Goal: Task Accomplishment & Management: Manage account settings

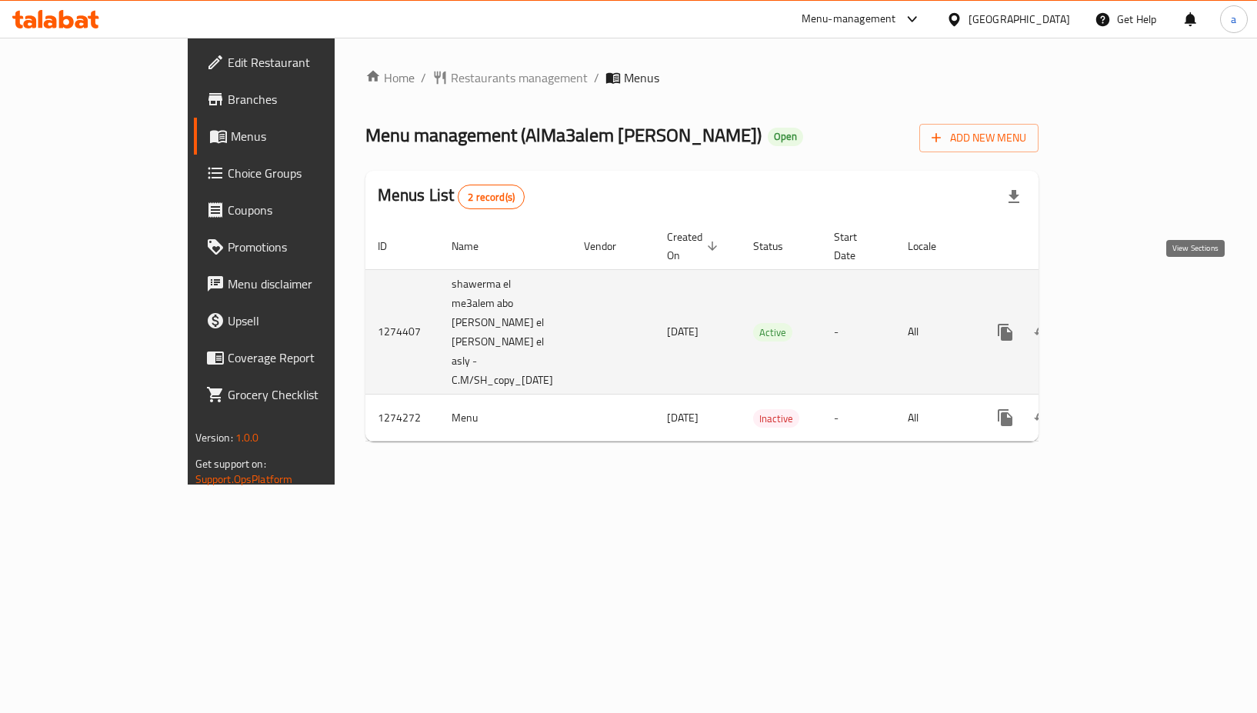
click at [1125, 323] on icon "enhanced table" at bounding box center [1116, 332] width 18 height 18
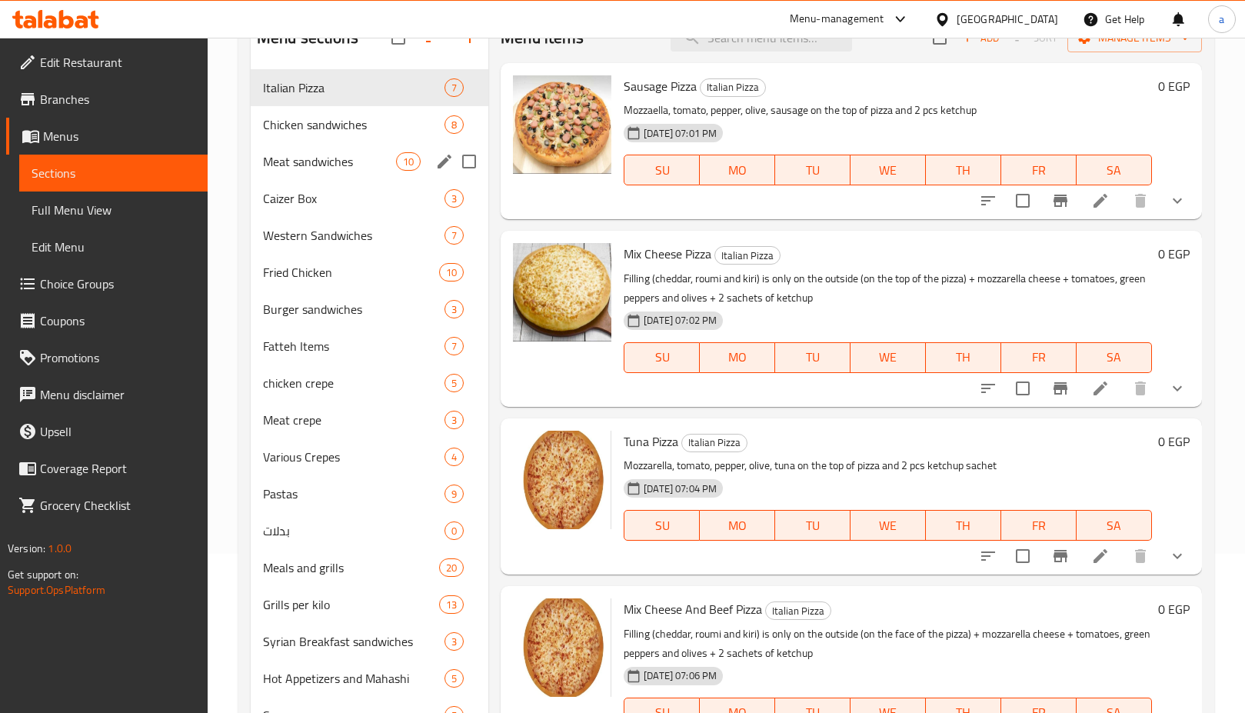
scroll to position [103, 0]
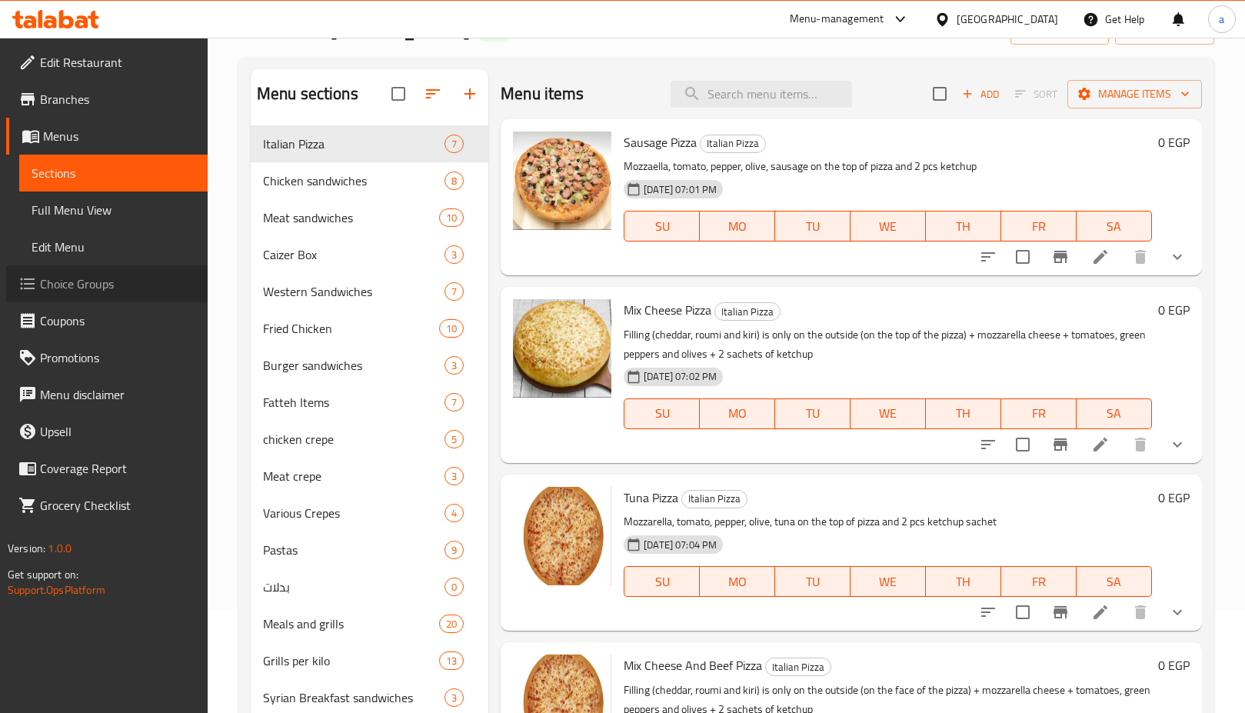
click at [48, 280] on span "Choice Groups" at bounding box center [117, 284] width 155 height 18
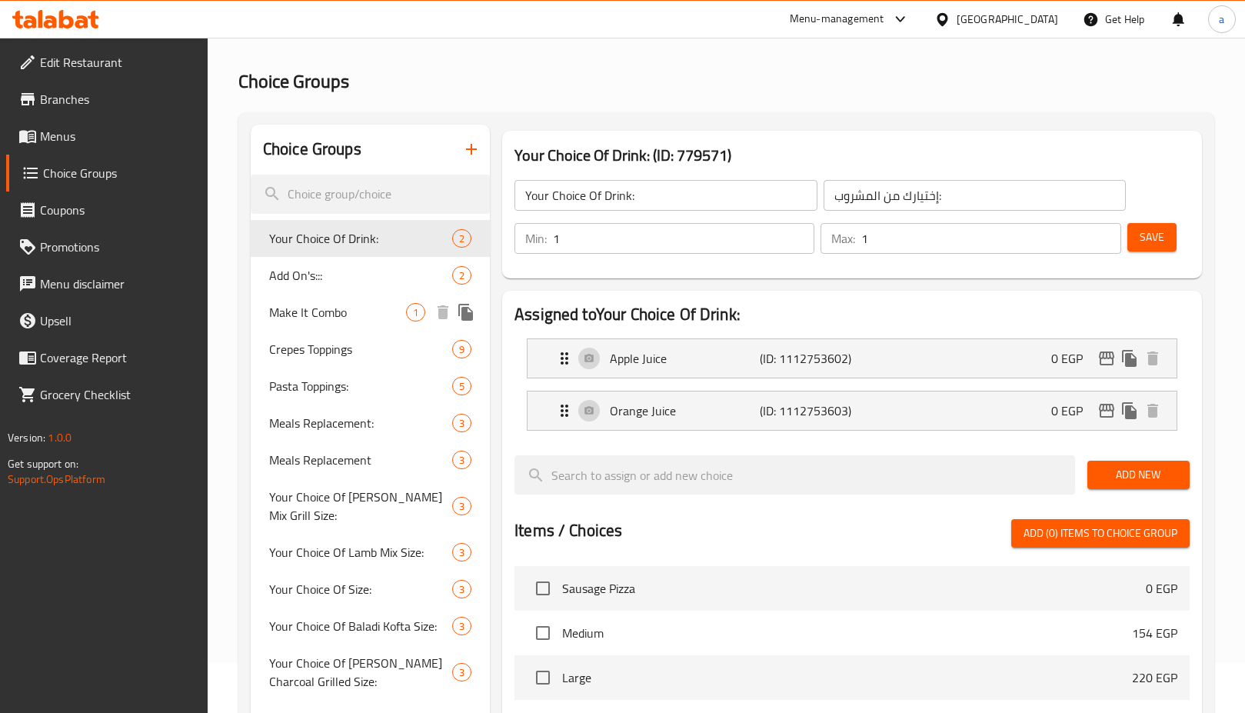
scroll to position [77, 0]
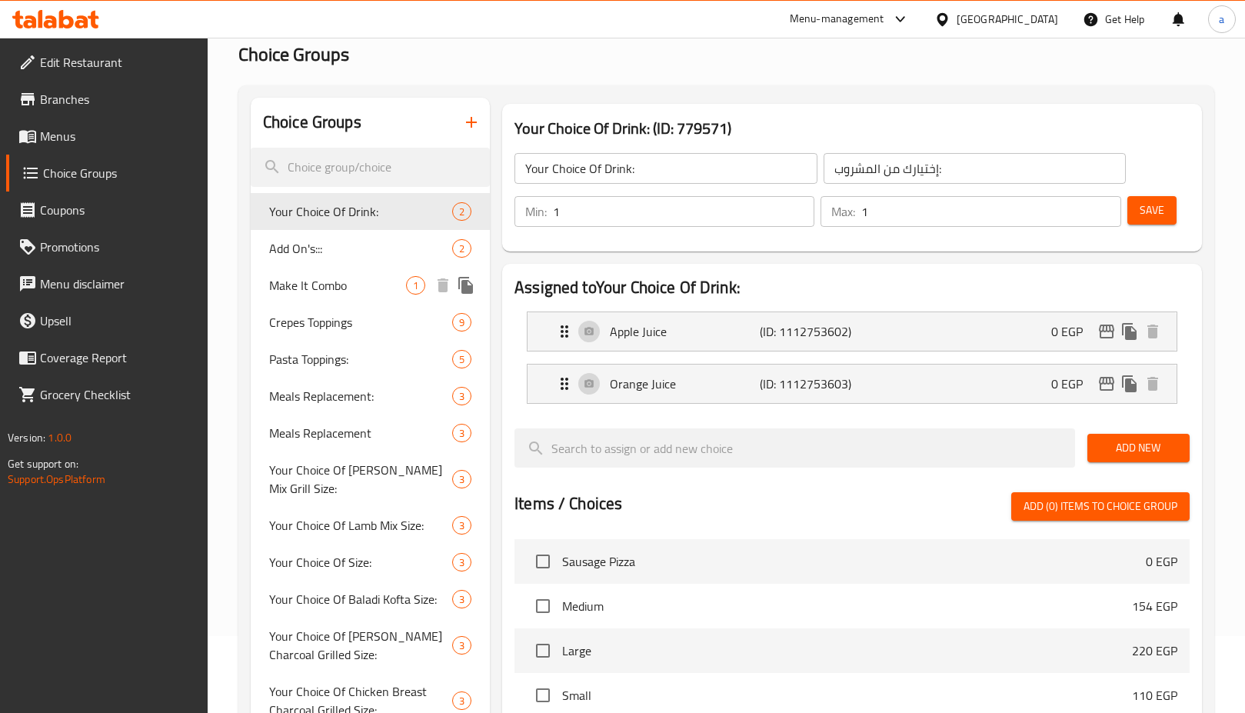
click at [294, 285] on span "Make It Combo" at bounding box center [337, 285] width 137 height 18
type input "Make It Combo"
type input "اجعلها كومبو"
type input "0"
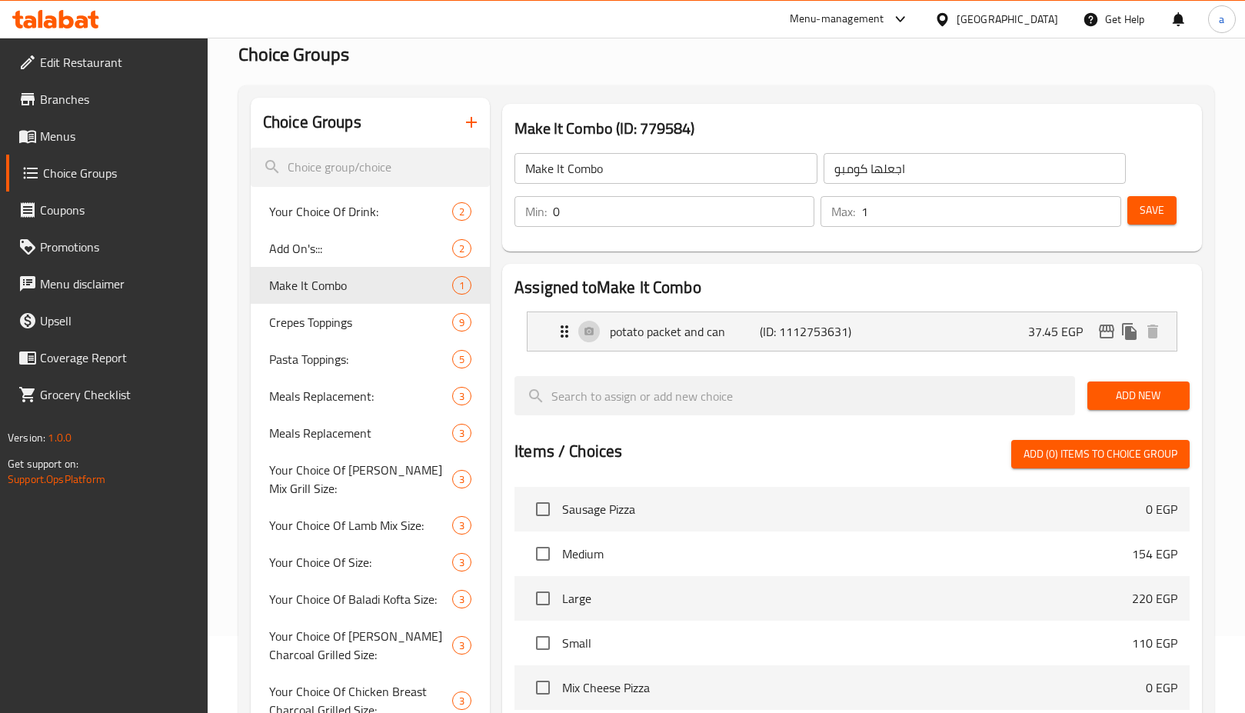
click at [734, 276] on h2 "Assigned to Make It Combo" at bounding box center [852, 287] width 675 height 23
click at [102, 66] on span "Edit Restaurant" at bounding box center [117, 62] width 155 height 18
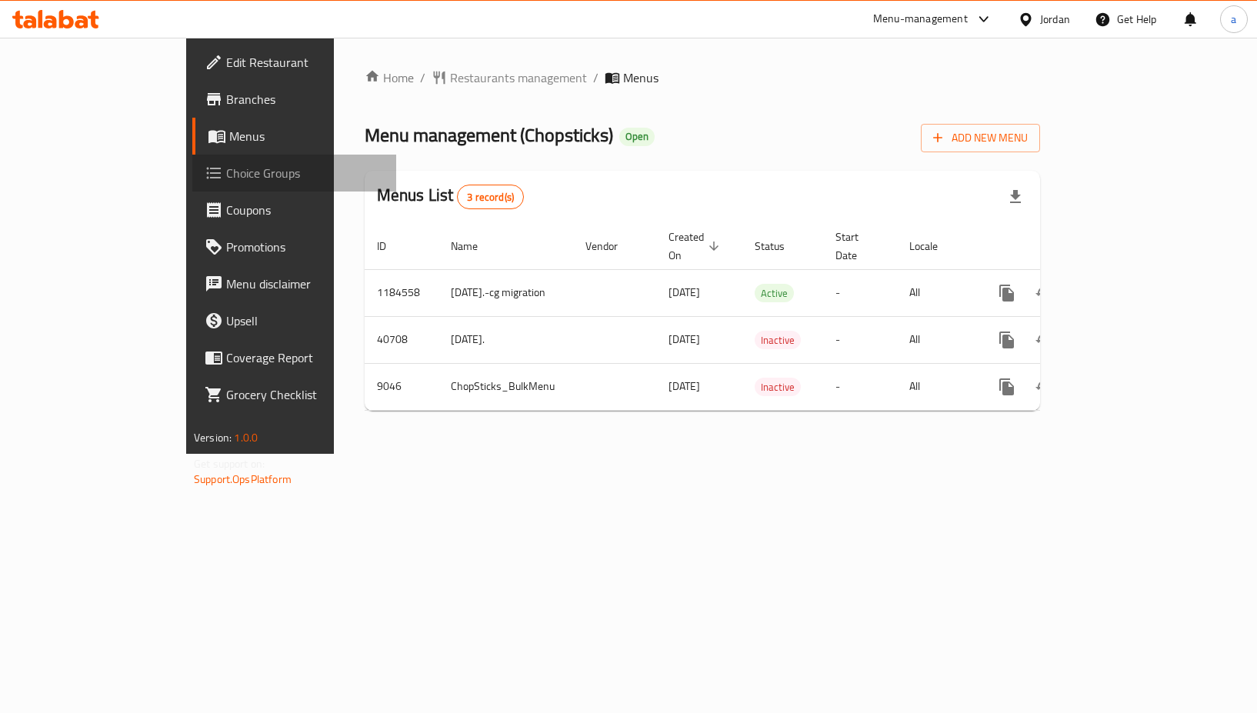
click at [226, 174] on span "Choice Groups" at bounding box center [305, 173] width 158 height 18
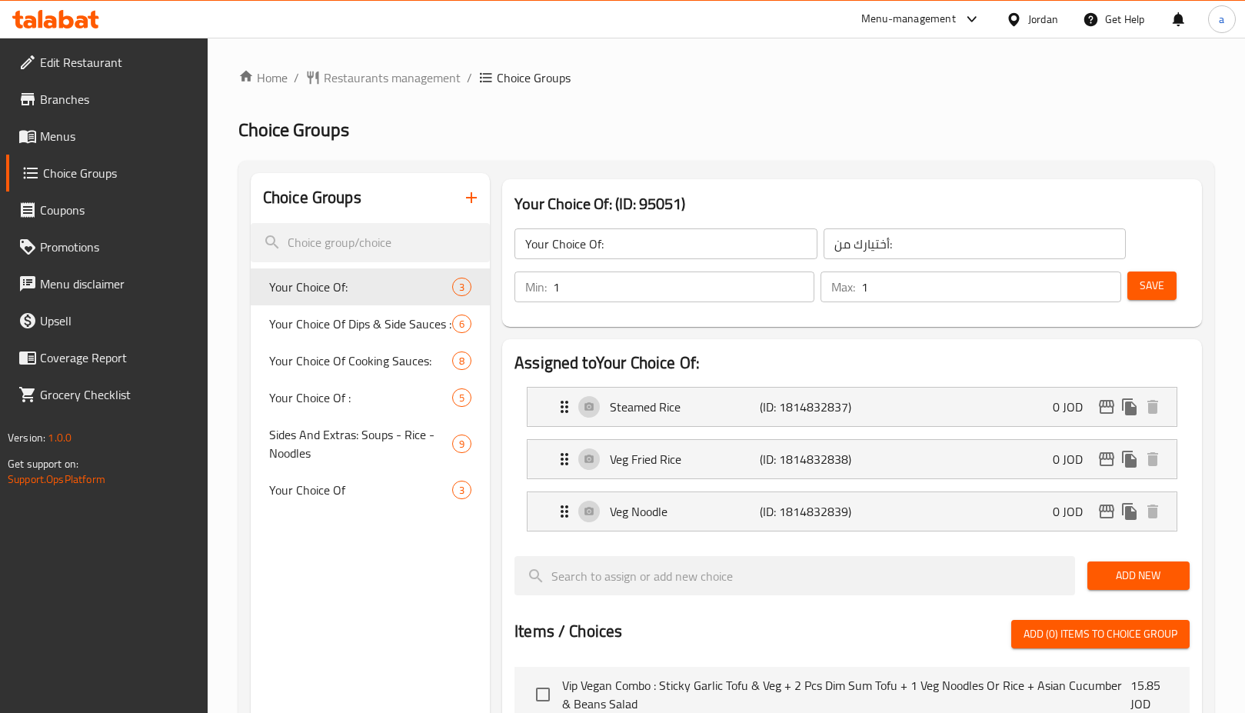
click at [337, 322] on div at bounding box center [622, 356] width 1245 height 713
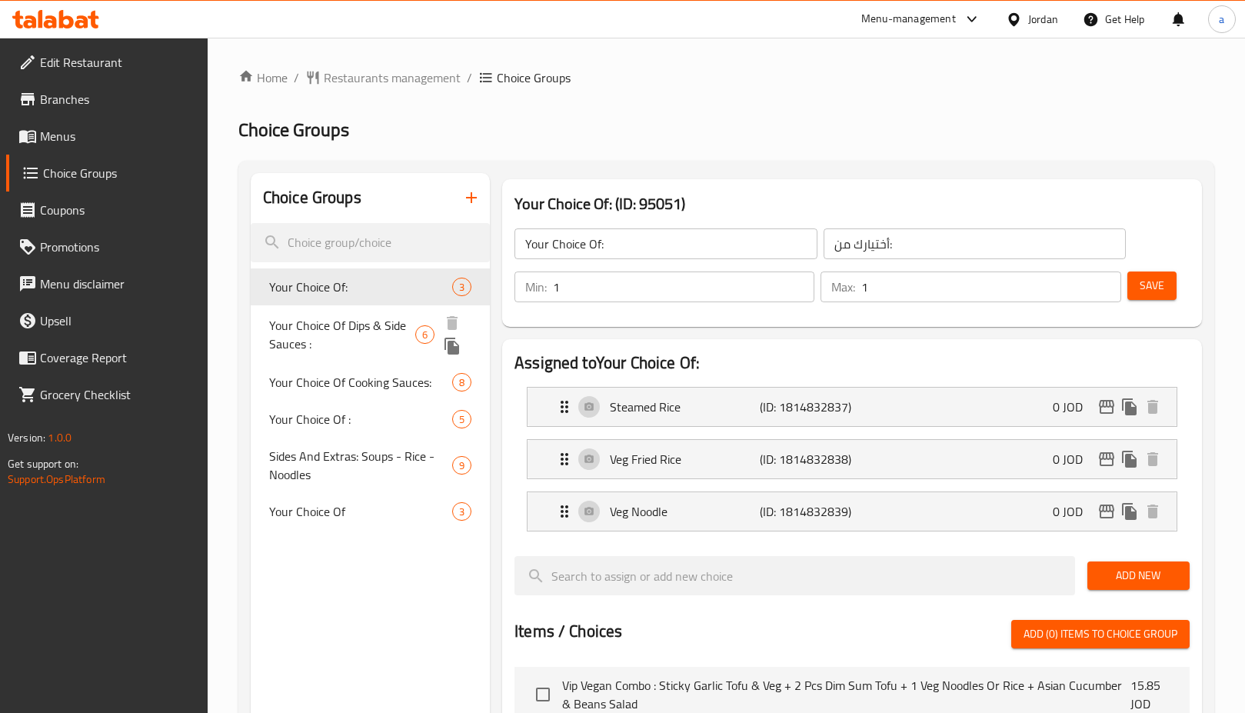
click at [339, 323] on span "Your Choice Of Dips & Side Sauces :" at bounding box center [342, 334] width 146 height 37
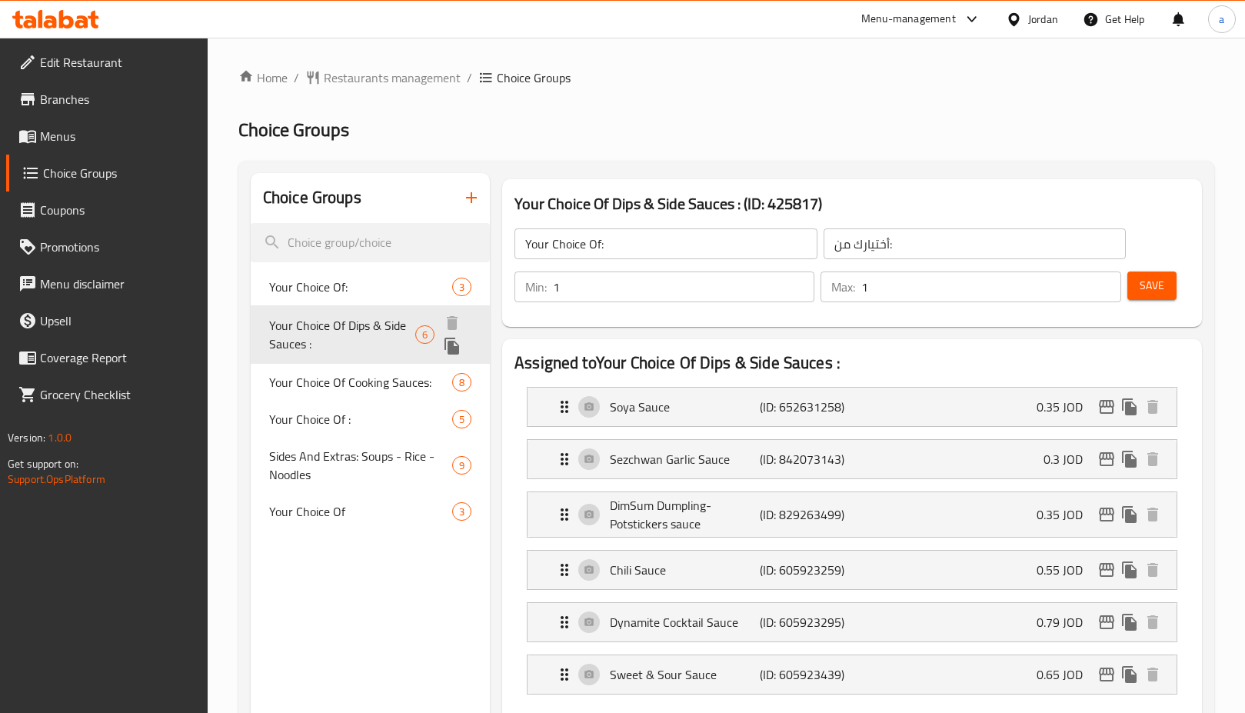
type input "Your Choice Of Dips & Side Sauces :"
type input "اختيارك من [DEMOGRAPHIC_DATA] والغموس:"
type input "0"
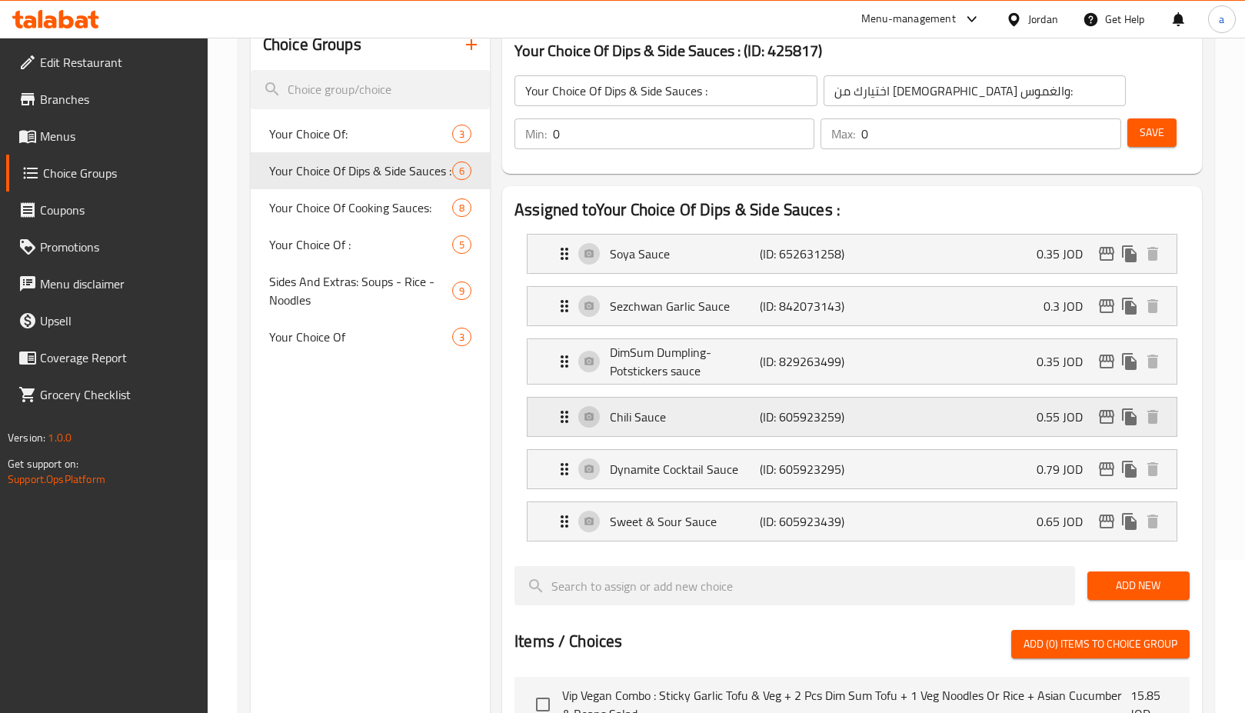
scroll to position [154, 0]
